Goal: Transaction & Acquisition: Purchase product/service

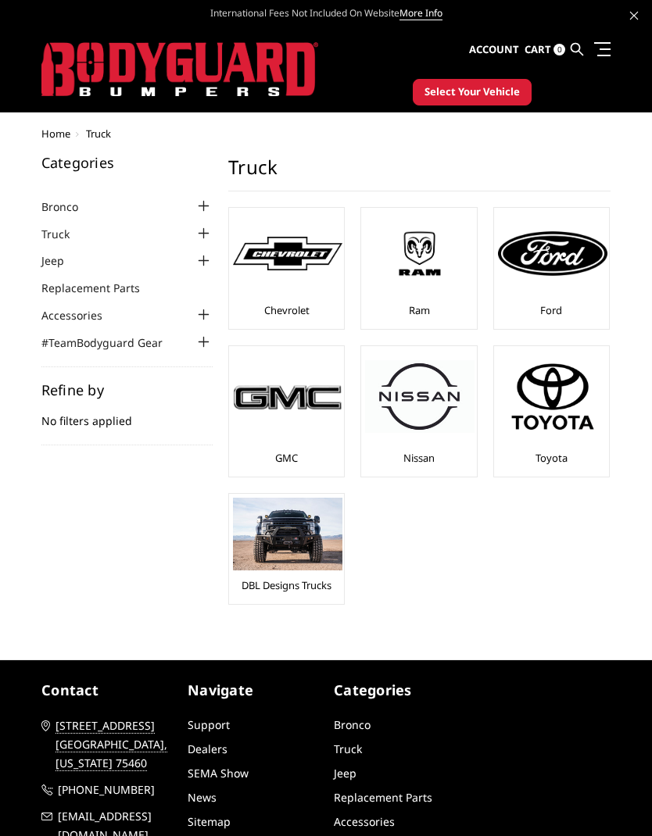
click at [434, 283] on img at bounding box center [419, 254] width 109 height 62
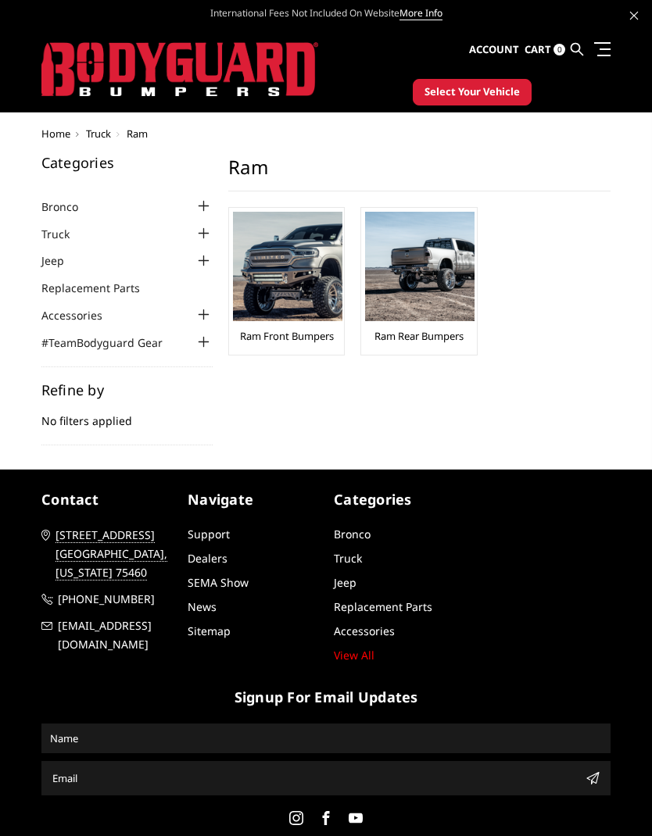
click at [302, 331] on link "Ram Front Bumpers" at bounding box center [287, 336] width 94 height 14
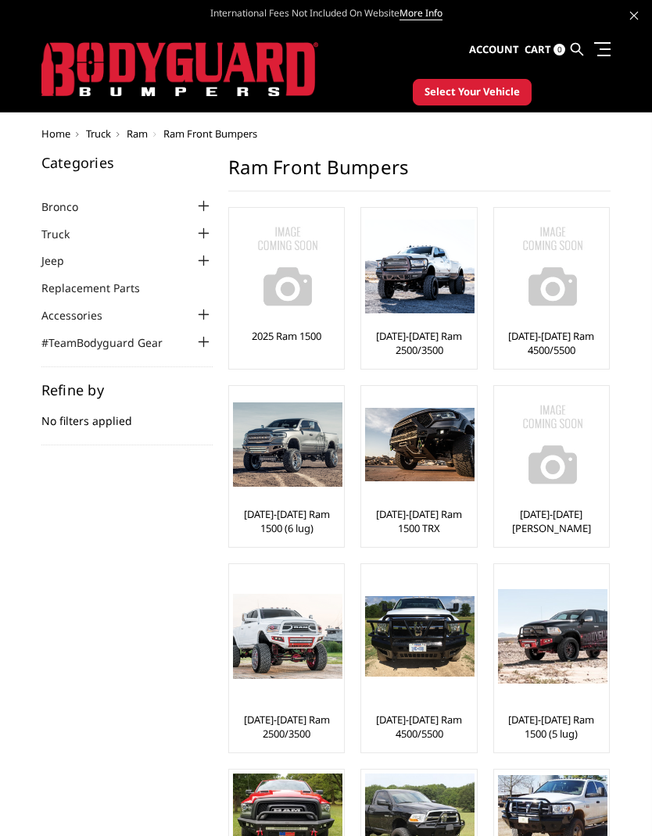
click at [300, 485] on img at bounding box center [287, 444] width 109 height 84
